Goal: Information Seeking & Learning: Learn about a topic

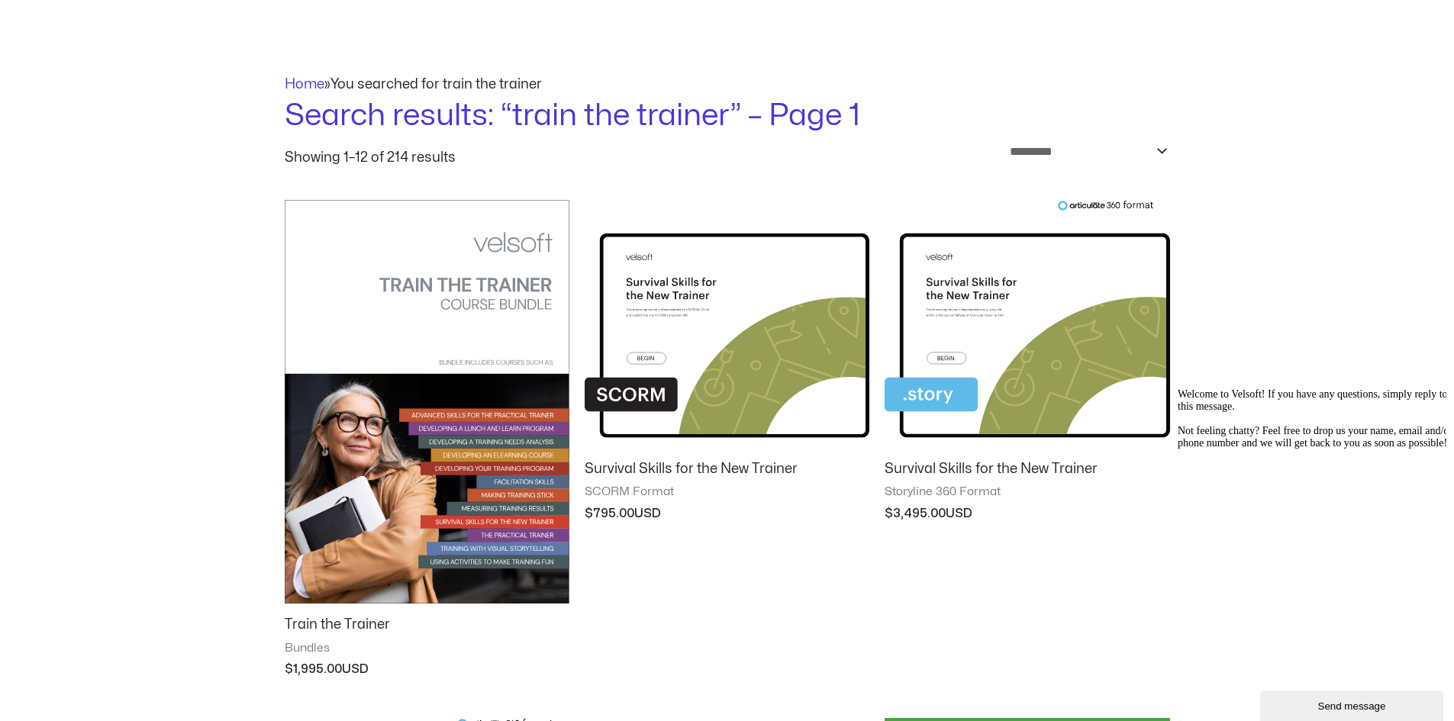
scroll to position [153, 0]
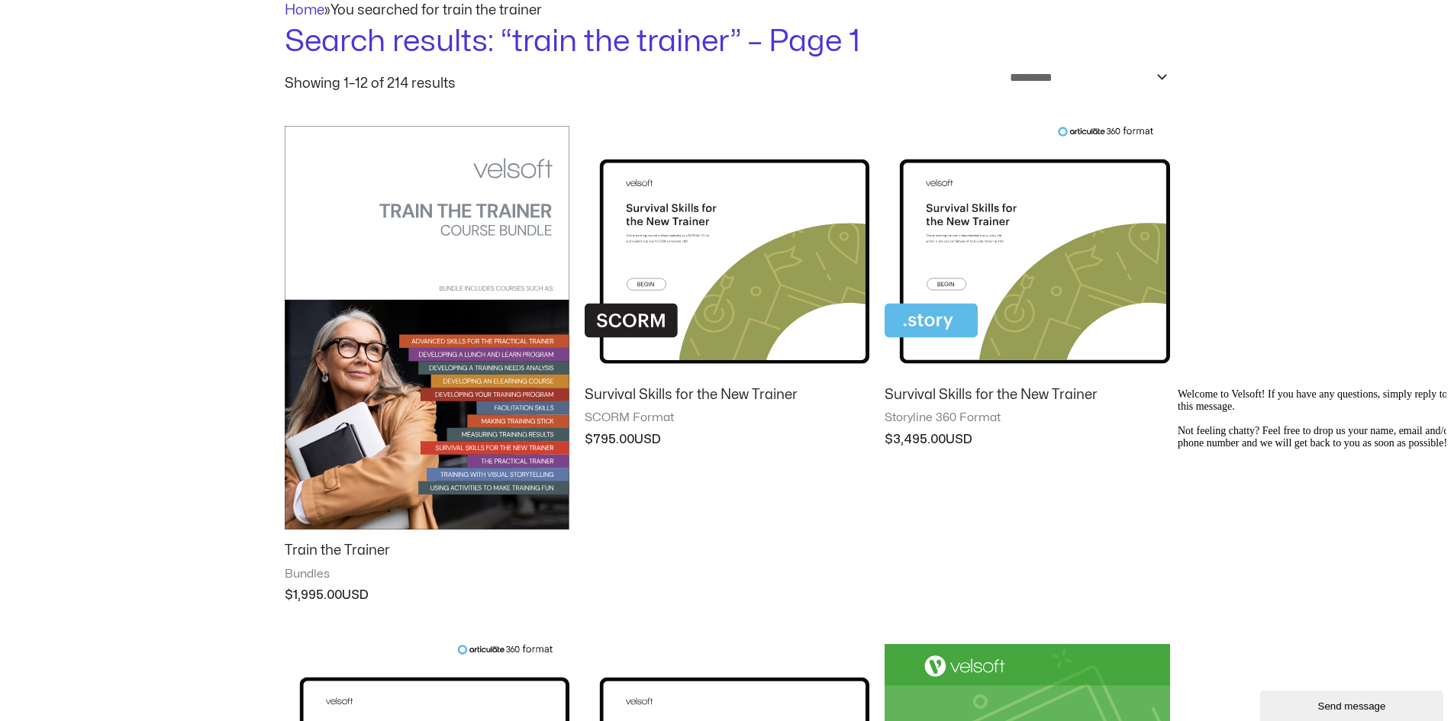
click at [424, 280] on img at bounding box center [427, 328] width 285 height 404
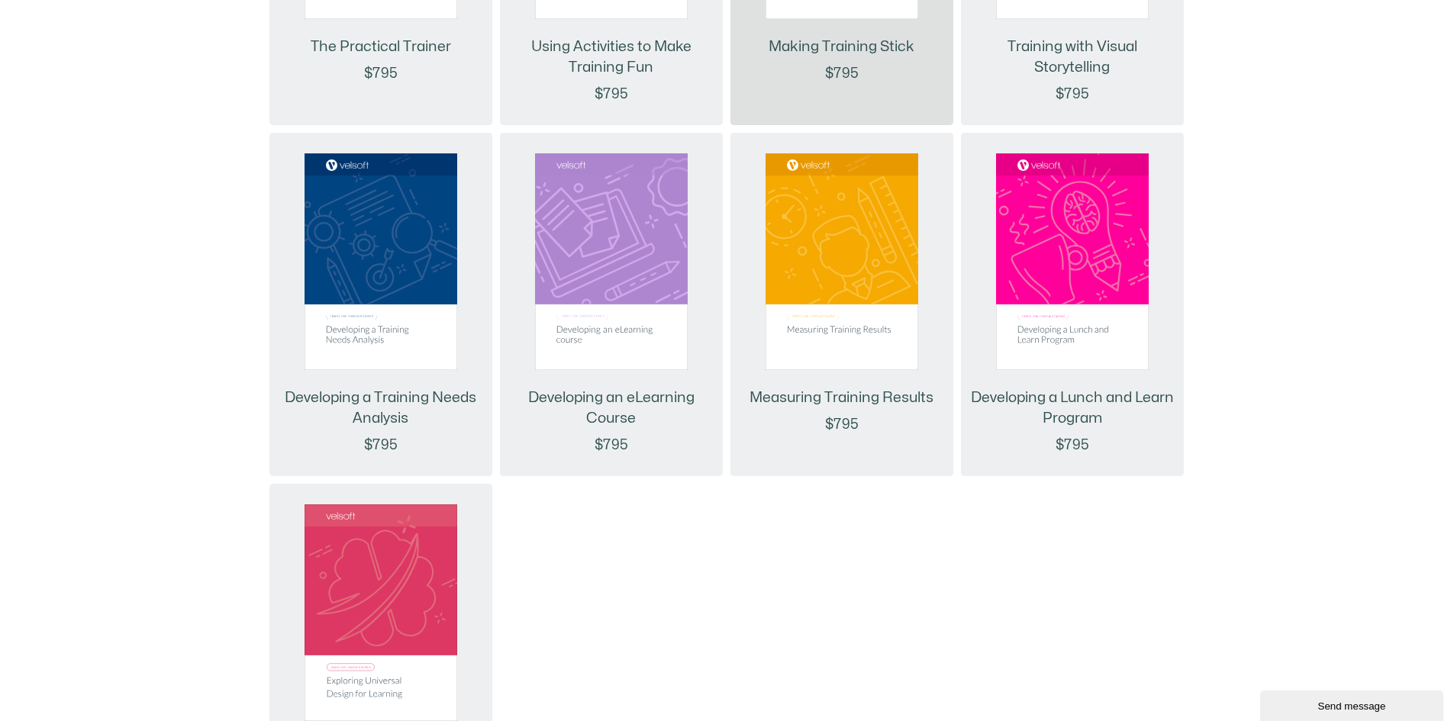
scroll to position [1756, 0]
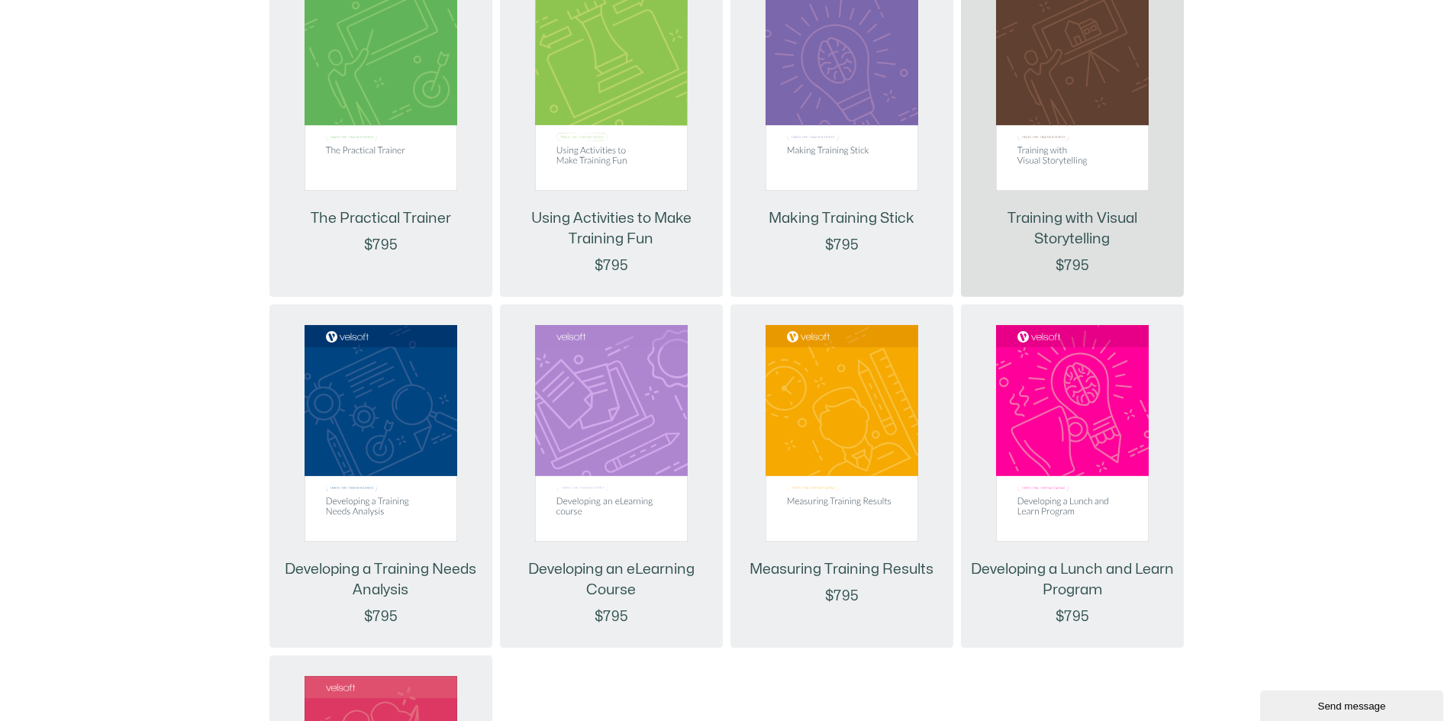
click at [1064, 193] on link at bounding box center [1072, 89] width 153 height 228
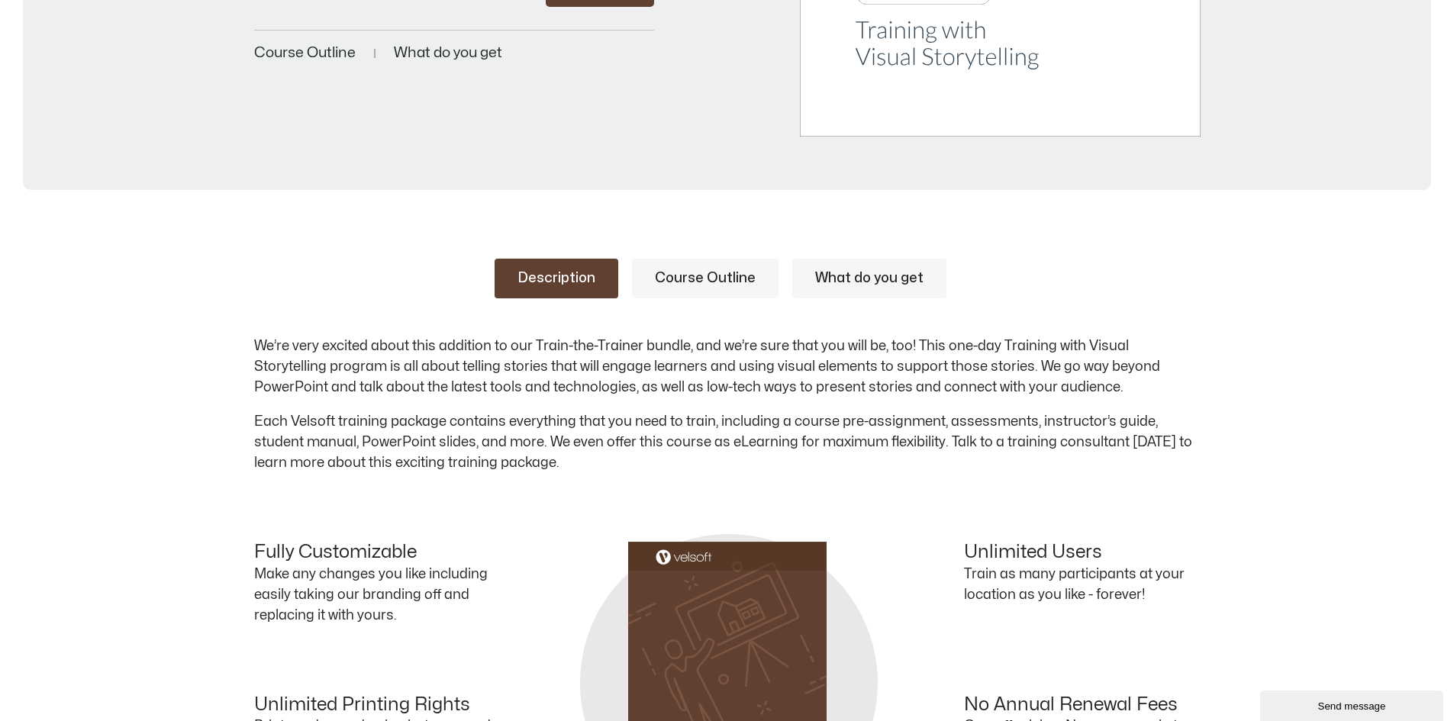
scroll to position [611, 0]
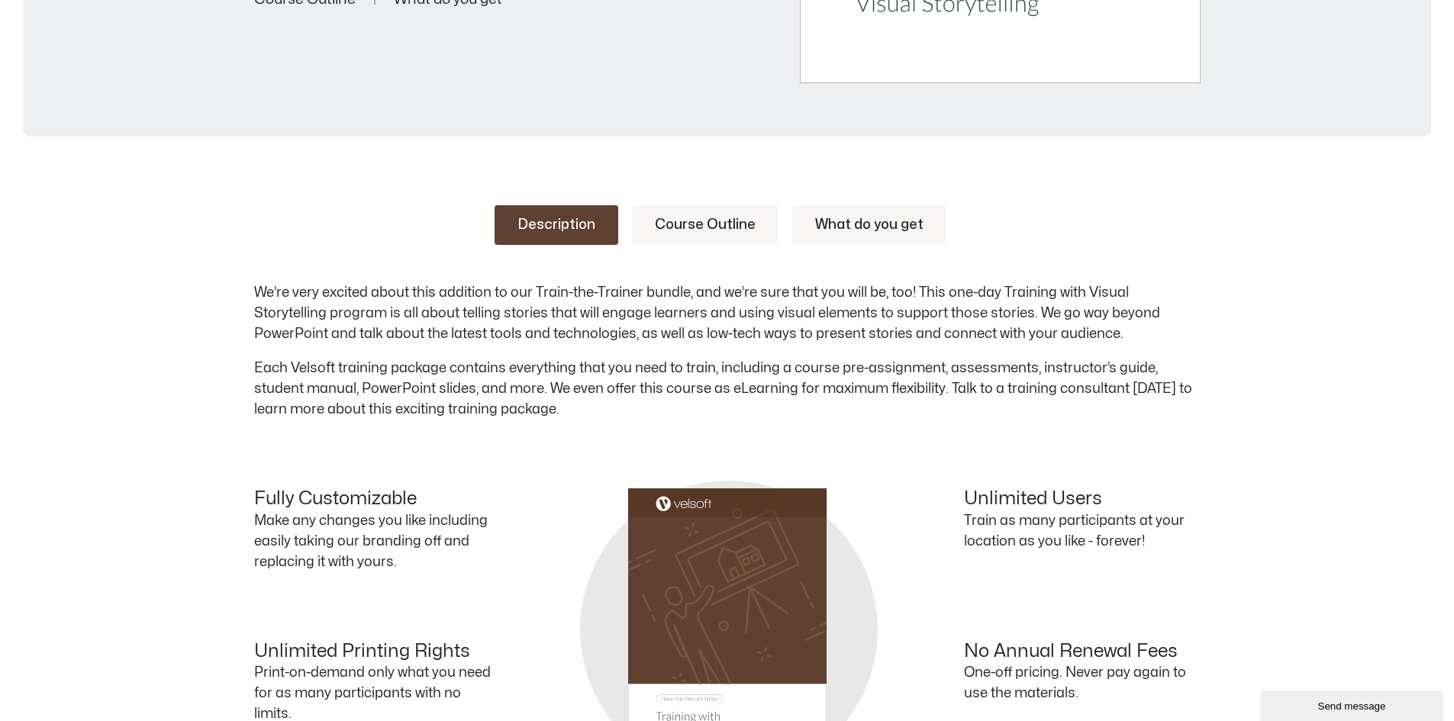
click at [873, 224] on link "What do you get" at bounding box center [869, 225] width 154 height 40
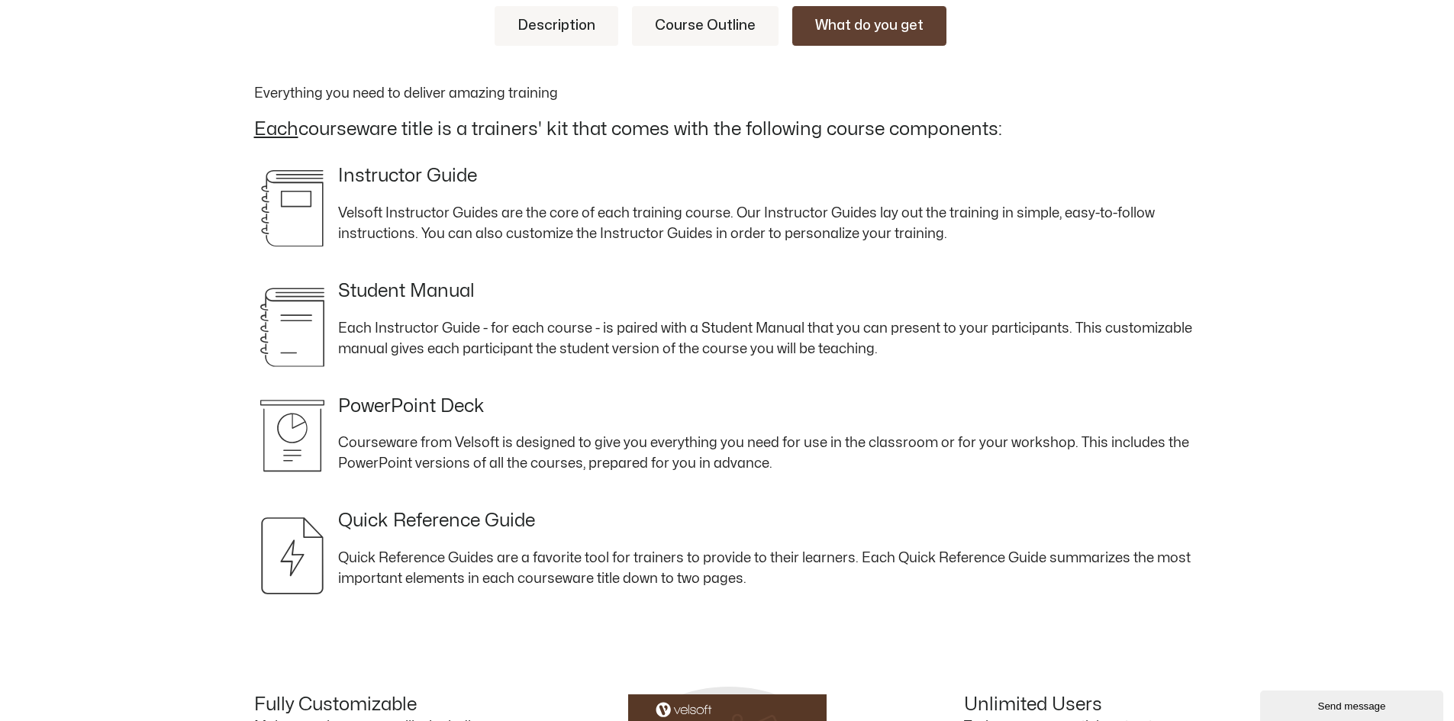
scroll to position [840, 0]
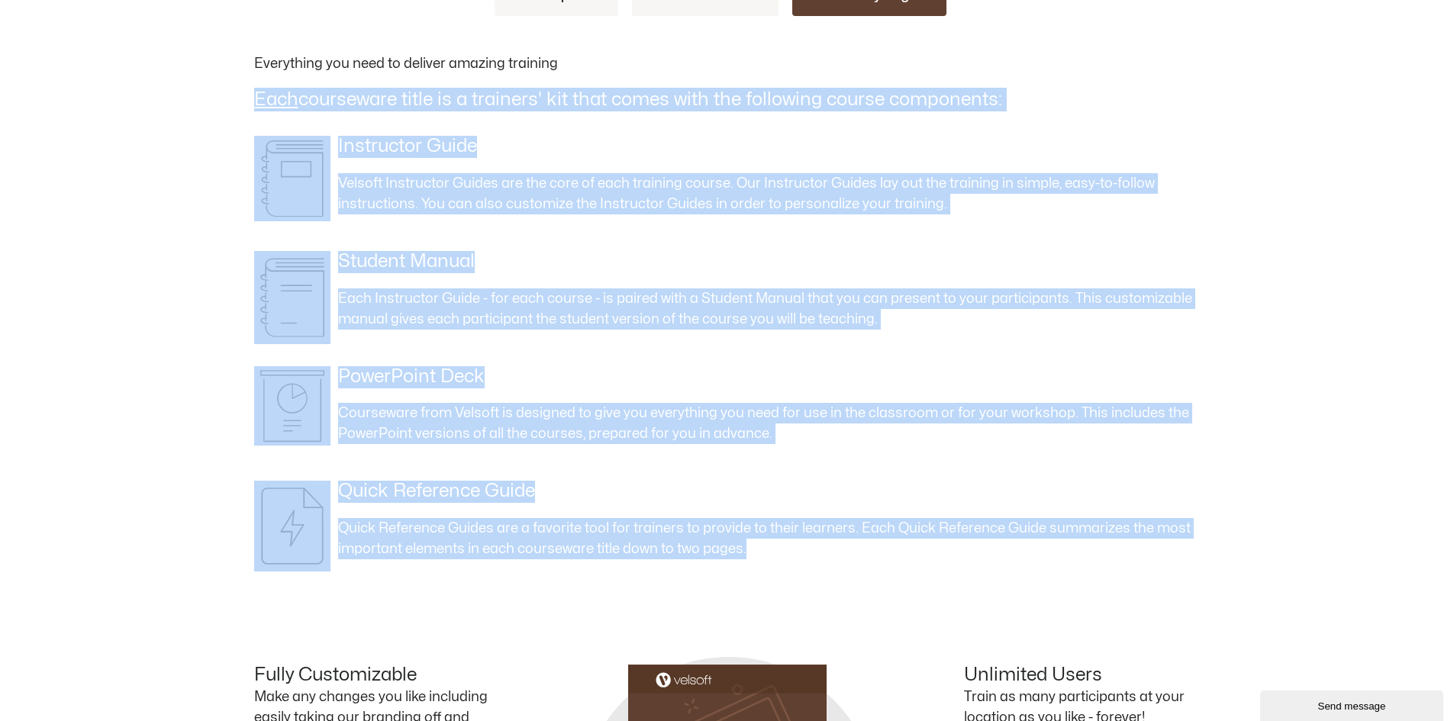
drag, startPoint x: 748, startPoint y: 550, endPoint x: 235, endPoint y: 104, distance: 680.1
click at [235, 104] on div "Description Course Outline What do you get We’re very excited about this additi…" at bounding box center [727, 507] width 1454 height 1153
copy div "Each courseware title is a trainers' kit that comes with the following course c…"
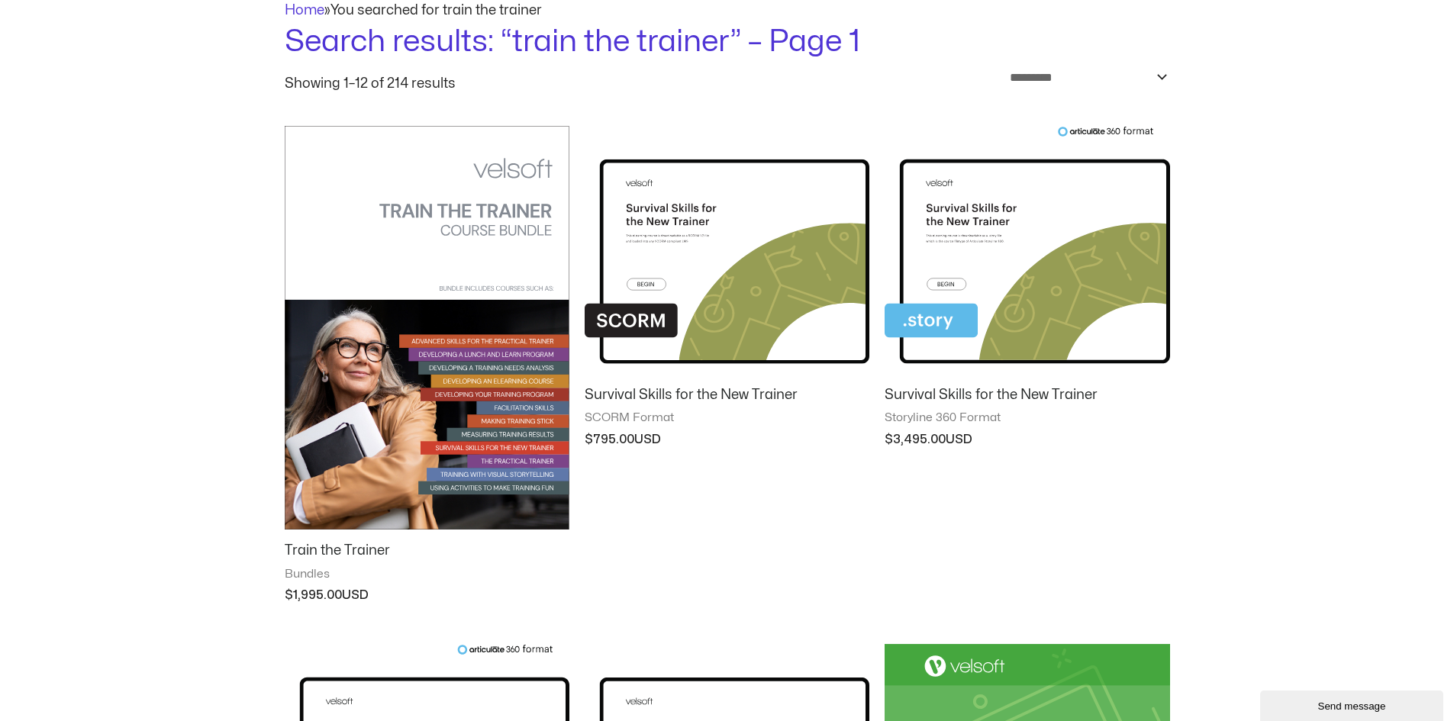
click at [428, 216] on img at bounding box center [427, 328] width 285 height 404
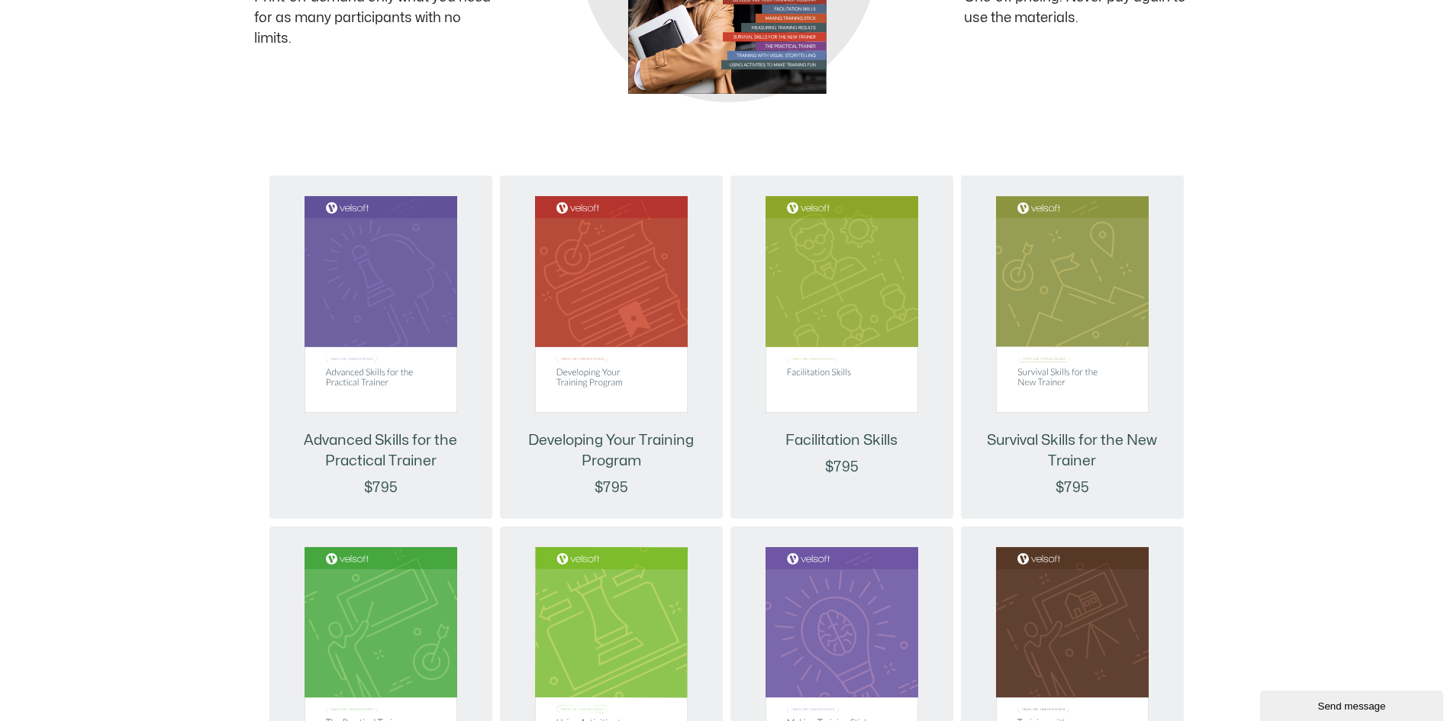
scroll to position [840, 0]
